Goal: Information Seeking & Learning: Learn about a topic

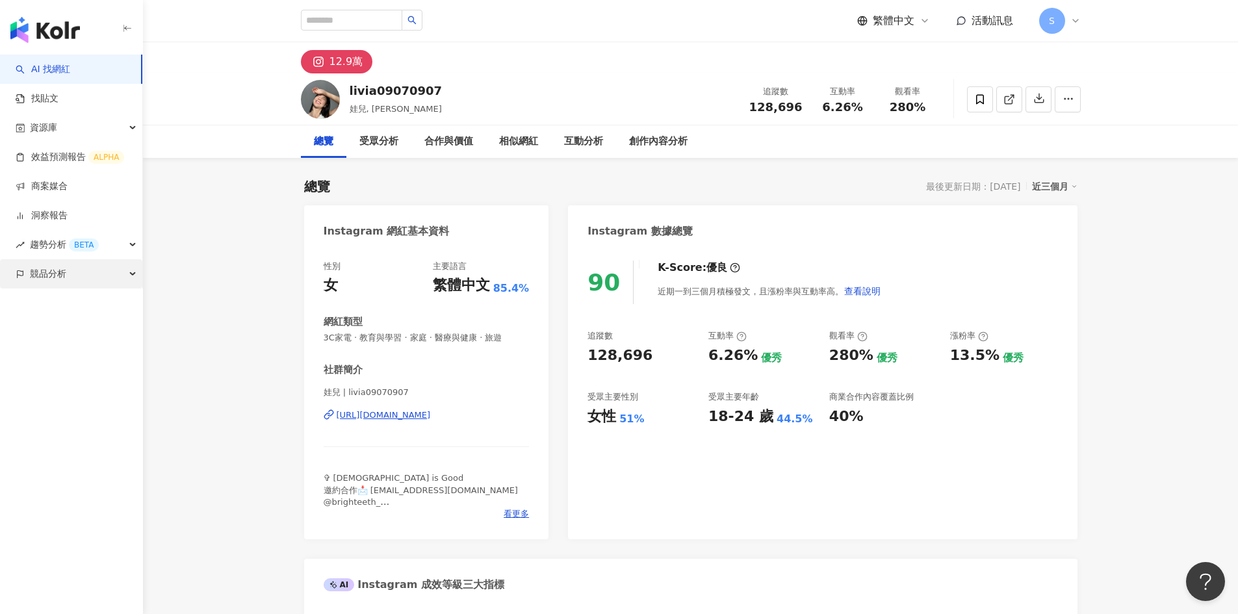
click at [80, 269] on div "競品分析" at bounding box center [71, 273] width 142 height 29
click at [72, 330] on link "關鍵字提及分析" at bounding box center [63, 332] width 64 height 13
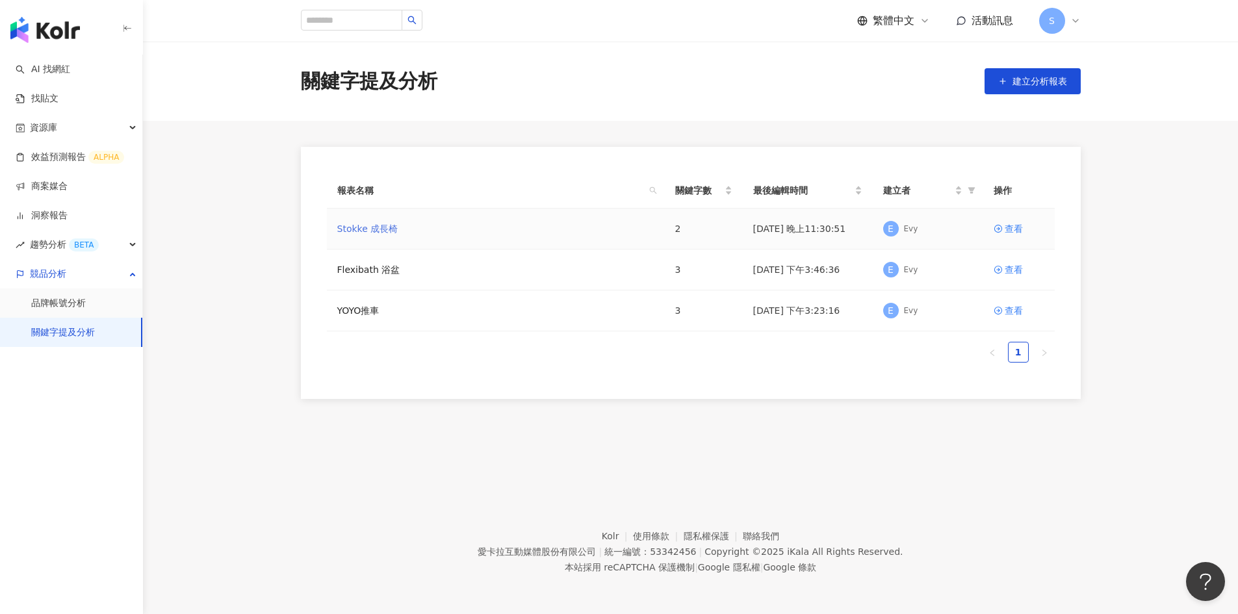
click at [368, 235] on link "Stokke 成長椅" at bounding box center [367, 229] width 61 height 14
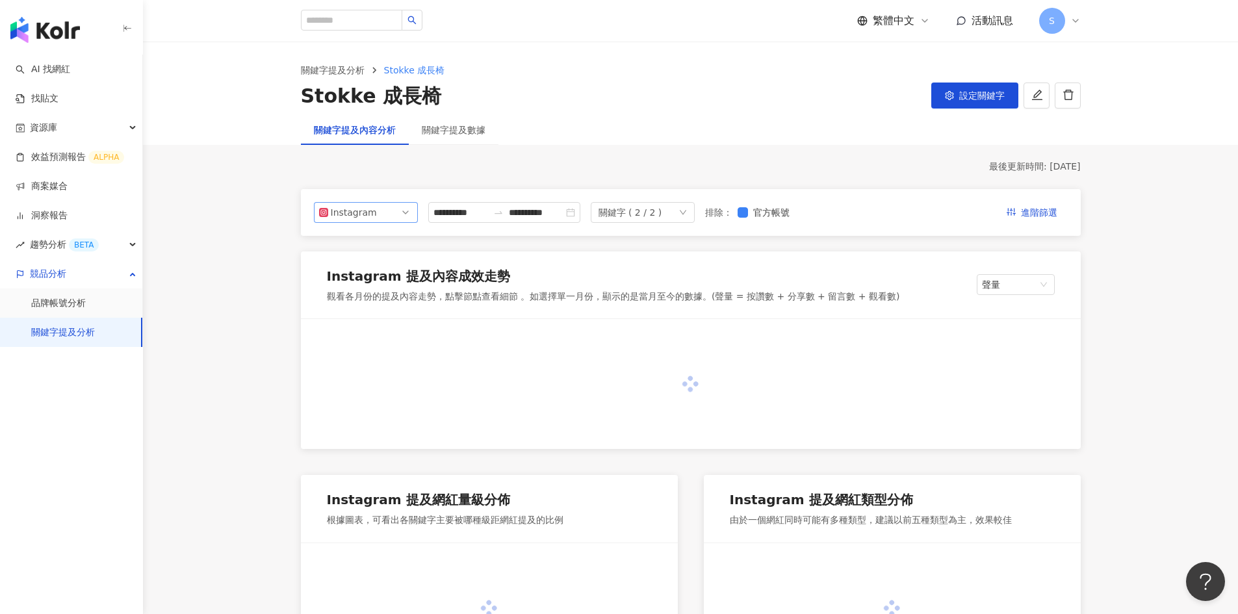
click at [371, 216] on div "Instagram" at bounding box center [352, 213] width 42 height 20
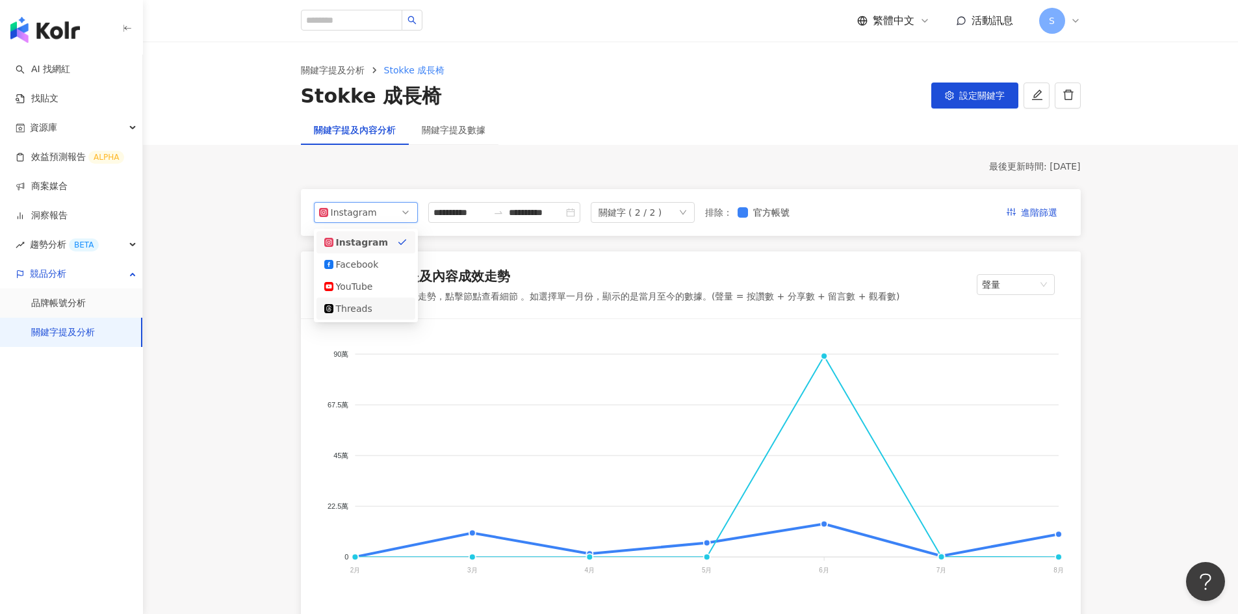
click at [377, 306] on div "Threads" at bounding box center [357, 309] width 42 height 14
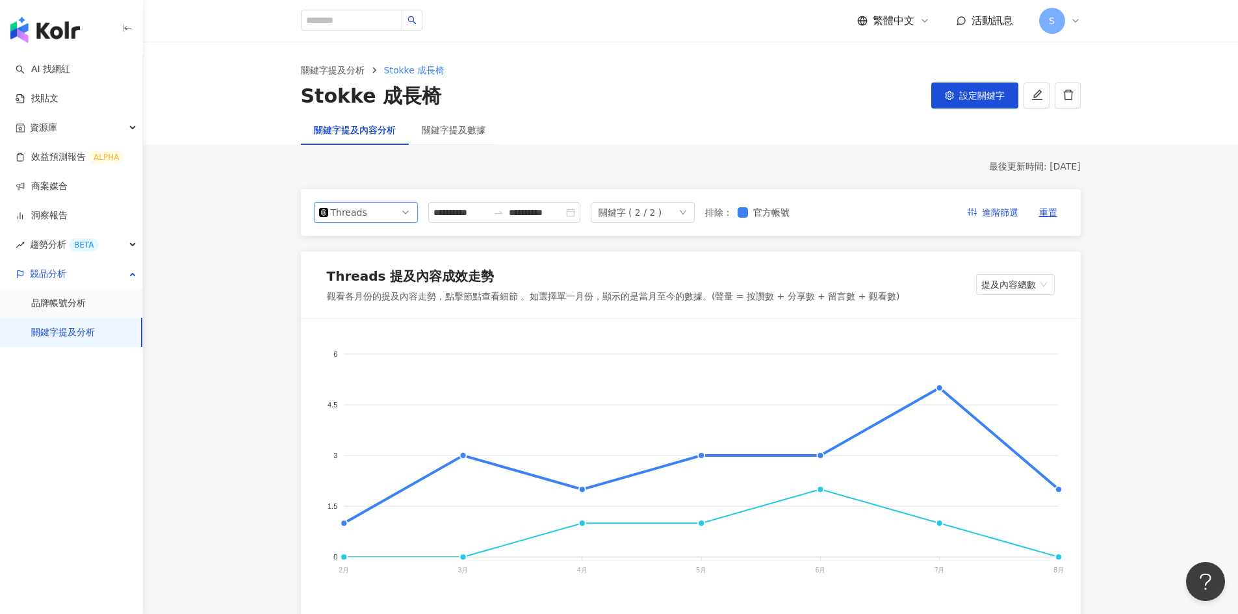
click at [707, 168] on div "最後更新時間: 2025/8/17" at bounding box center [691, 167] width 780 height 13
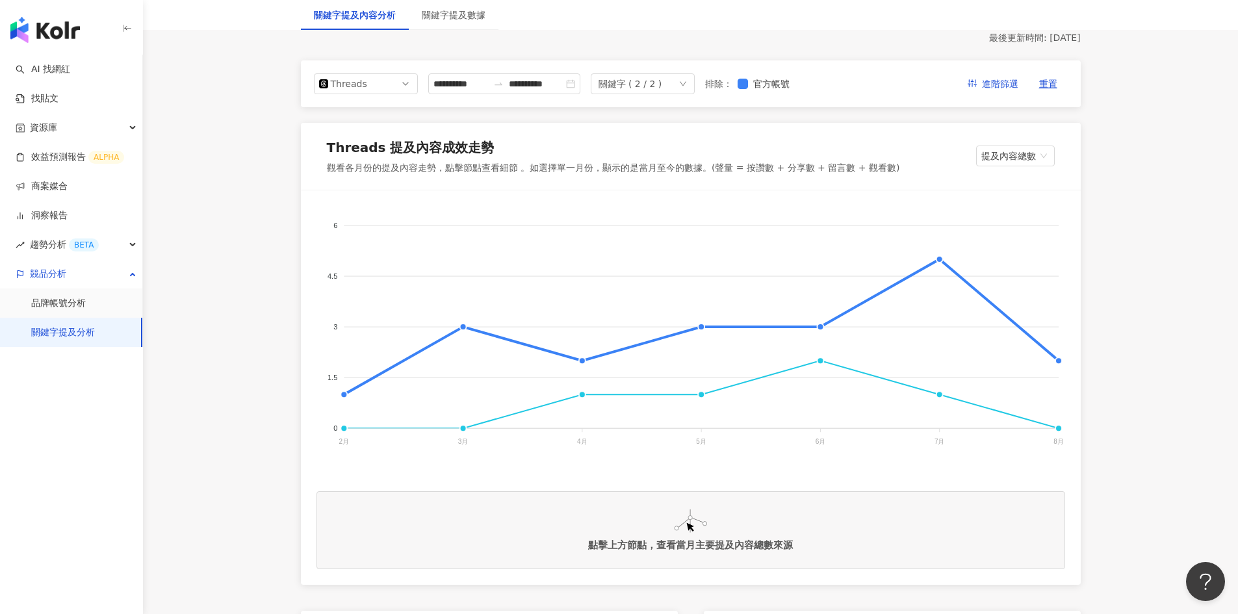
scroll to position [130, 0]
click at [580, 360] on foreignobject "我的品牌 Cybex" at bounding box center [691, 335] width 749 height 260
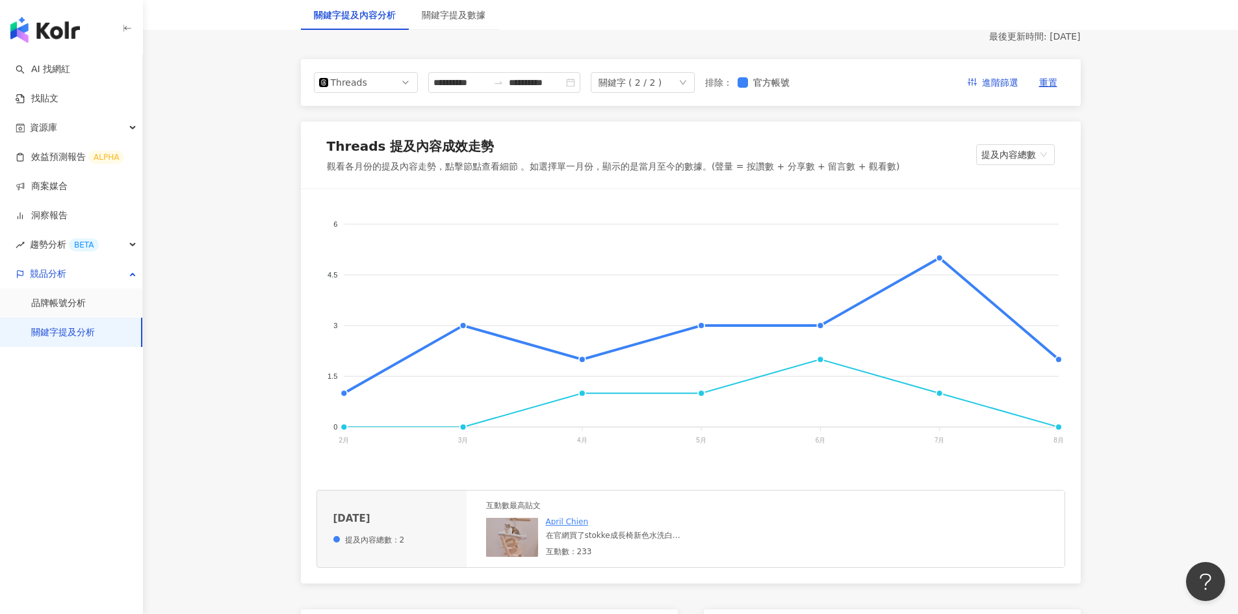
click at [565, 519] on link "April Chien" at bounding box center [567, 521] width 43 height 9
click at [608, 540] on div "在官網買了stokke成長椅新色水洗白 那時去了幾個實體門市剛好都沒看到這色陳列，看官網圖覺得應該不太可能差到太多， 就直接下單了 收到真的有被色差嚇到， 我…" at bounding box center [643, 535] width 195 height 11
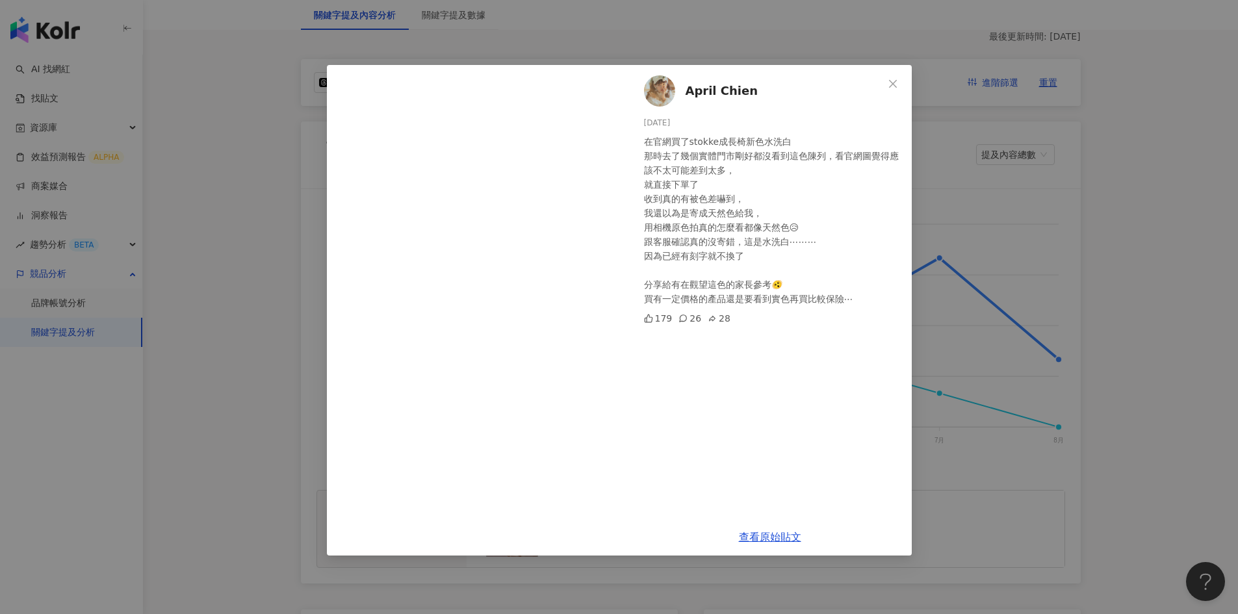
click at [1039, 306] on div "April Chien 2025/4/19 在官網買了stokke成長椅新色水洗白 那時去了幾個實體門市剛好都沒看到這色陳列，看官網圖覺得應該不太可能差到太多…" at bounding box center [619, 307] width 1238 height 614
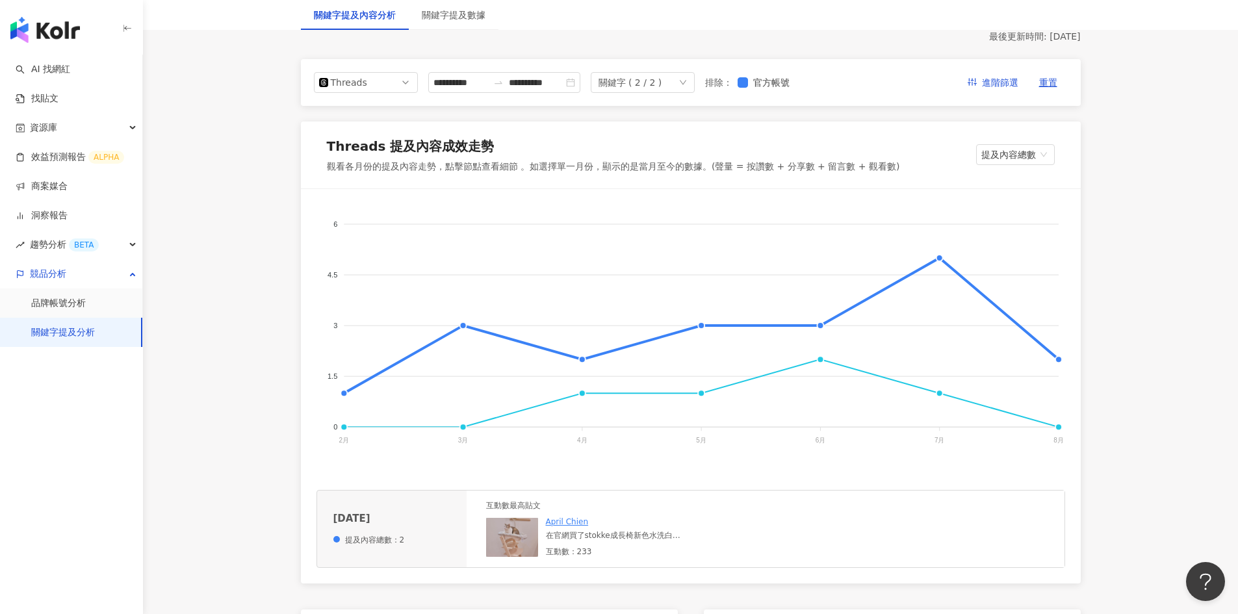
click at [571, 524] on link "April Chien" at bounding box center [567, 521] width 43 height 9
click at [562, 530] on div "在官網買了stokke成長椅新色水洗白 那時去了幾個實體門市剛好都沒看到這色陳列，看官網圖覺得應該不太可能差到太多， 就直接下單了 收到真的有被色差嚇到， 我…" at bounding box center [643, 535] width 195 height 11
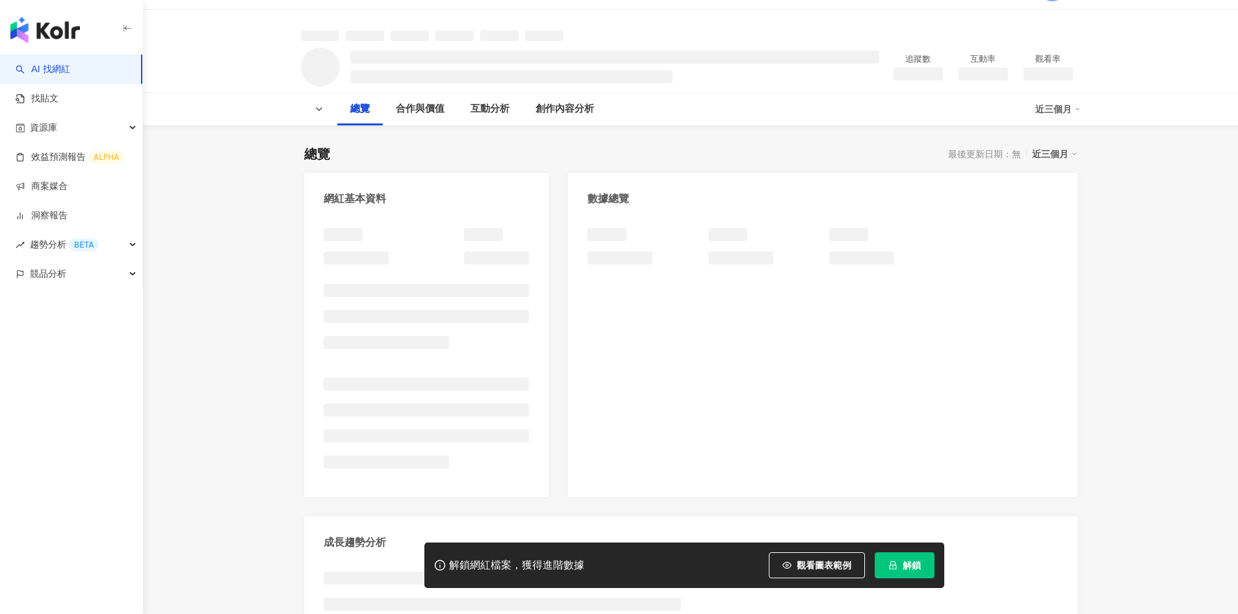
scroll to position [65, 0]
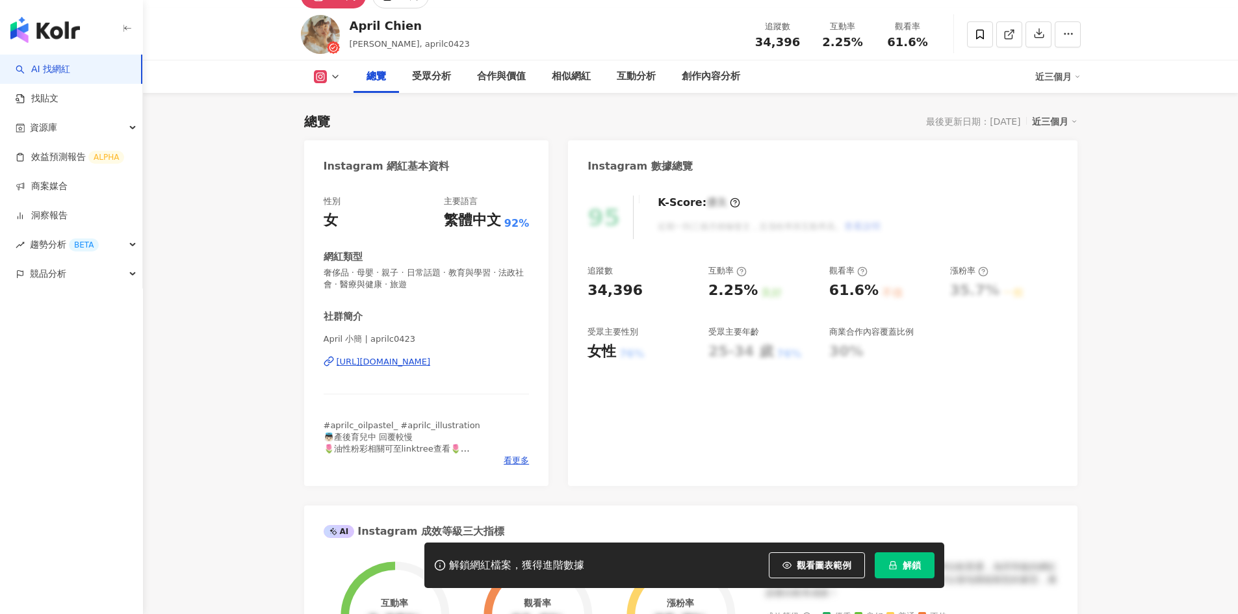
scroll to position [51, 0]
